Goal: Find specific page/section: Find specific page/section

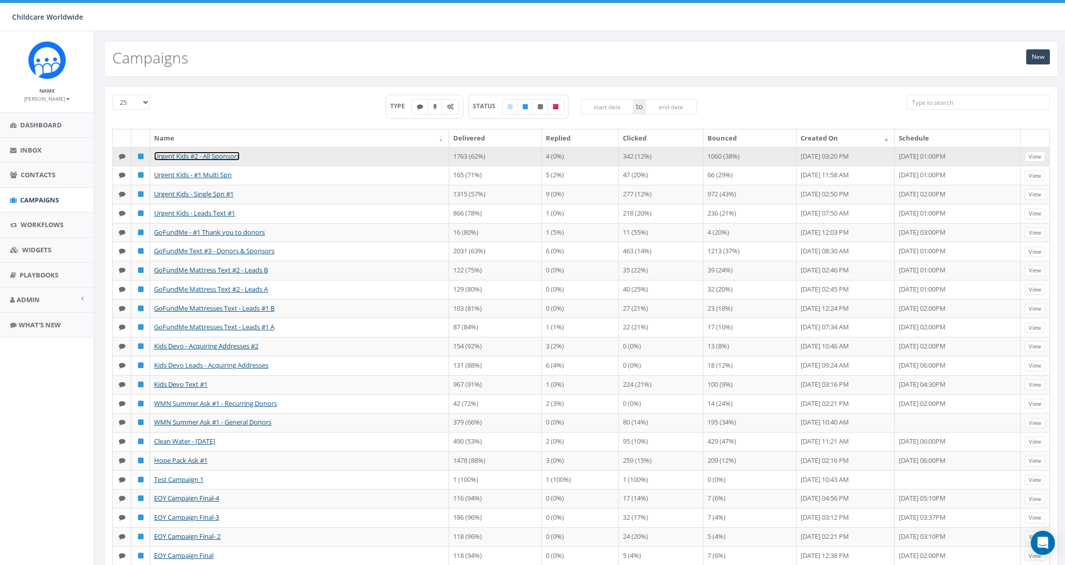
click at [224, 152] on link "Urgent Kids #2 - All Sponsors" at bounding box center [197, 156] width 86 height 9
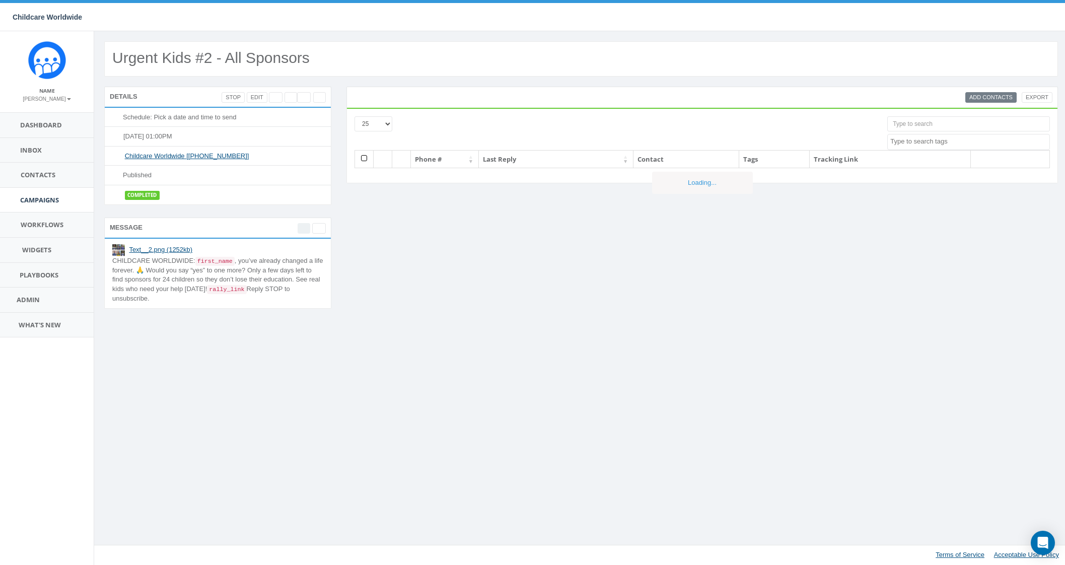
select select
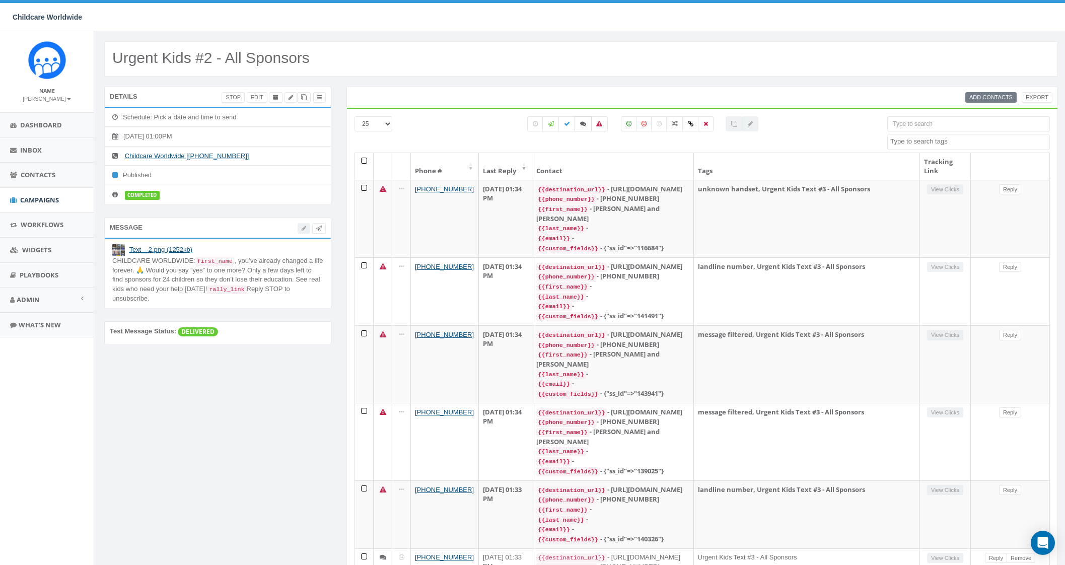
click at [580, 125] on icon at bounding box center [583, 124] width 6 height 6
checkbox input "true"
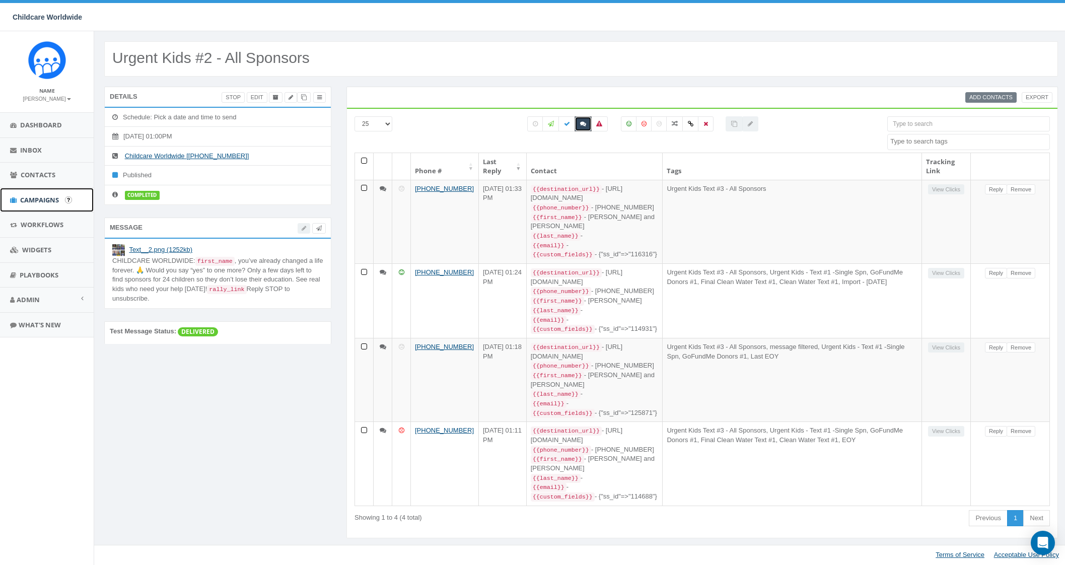
click at [62, 195] on link "Campaigns" at bounding box center [47, 200] width 94 height 25
